Goal: Book appointment/travel/reservation

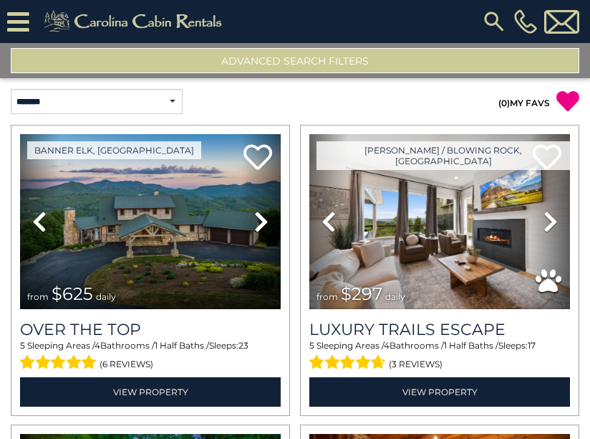
click at [494, 19] on img at bounding box center [495, 22] width 26 height 26
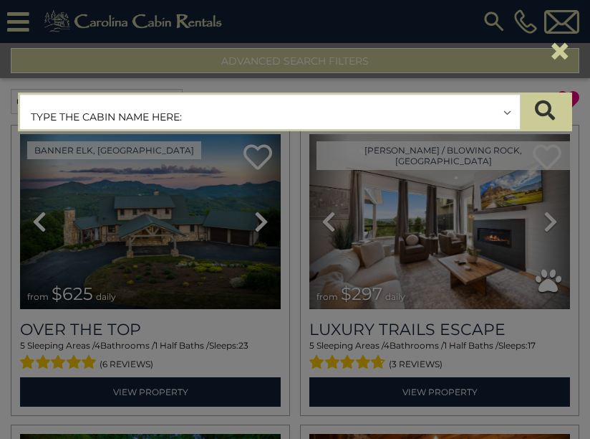
click at [229, 120] on input "text" at bounding box center [270, 113] width 500 height 36
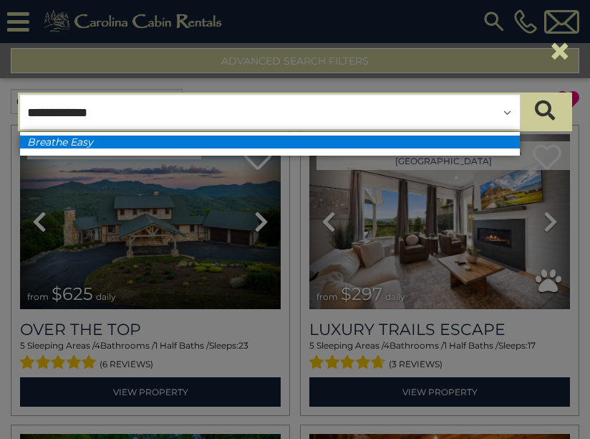
type input "**********"
click at [465, 146] on li "Breathe Easy" at bounding box center [270, 141] width 500 height 13
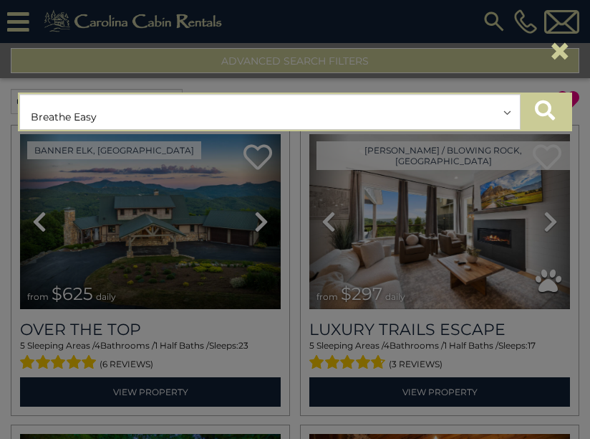
click at [543, 105] on icon "submit" at bounding box center [545, 110] width 20 height 20
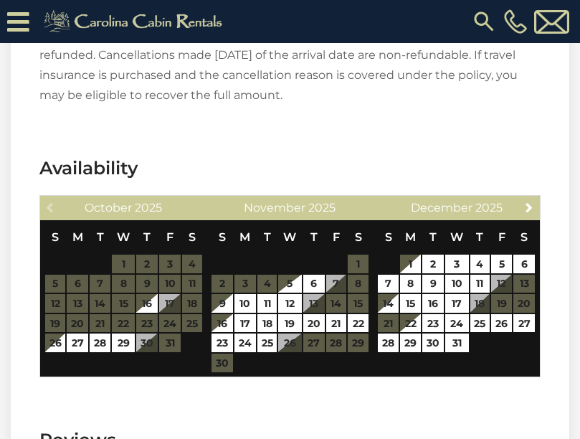
scroll to position [2521, 0]
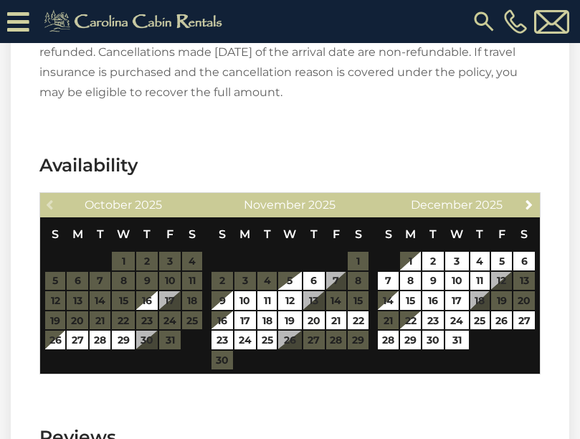
click at [73, 325] on table "S M T W T F S 1 2 3 4 5 6 7 8 9 10 11 12 13 14 15 16 17 18 19 20 21 22 23 24 25…" at bounding box center [123, 283] width 158 height 133
click at [74, 325] on table "S M T W T F S 1 2 3 4 5 6 7 8 9 10 11 12 13 14 15 16 17 18 19 20 21 22 23 24 25…" at bounding box center [123, 283] width 158 height 133
click at [285, 360] on table "S M T W T F S 1 2 3 4 5 6 7 8 9 10 11 12 13 14 15 16 17 18 19 20 21 22 23 24 25…" at bounding box center [290, 293] width 158 height 153
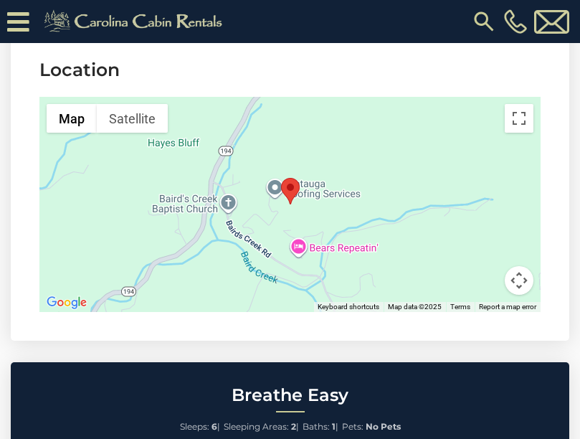
scroll to position [3544, 0]
